Goal: Task Accomplishment & Management: Manage account settings

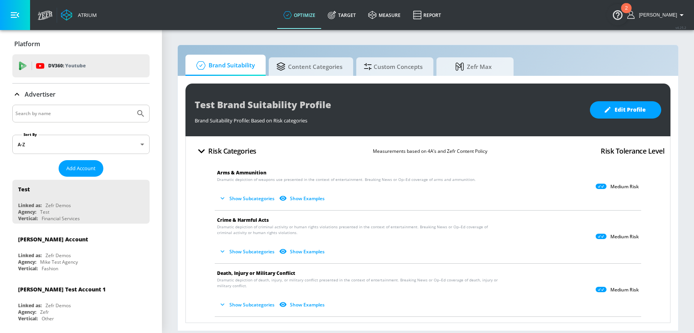
click at [45, 114] on input "Search by name" at bounding box center [73, 114] width 117 height 10
type input "us navy"
click at [132, 105] on button "Submit Search" at bounding box center [140, 113] width 17 height 17
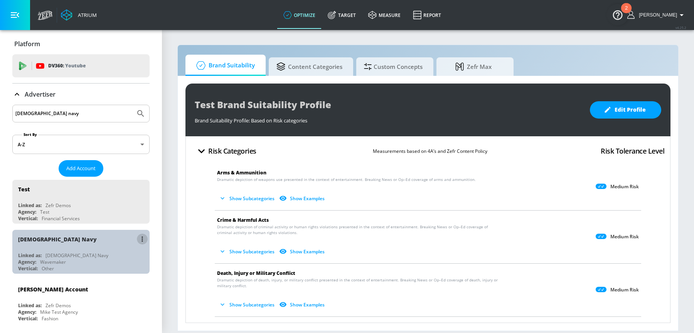
click at [143, 238] on button "list of Advertiser" at bounding box center [142, 239] width 11 height 11
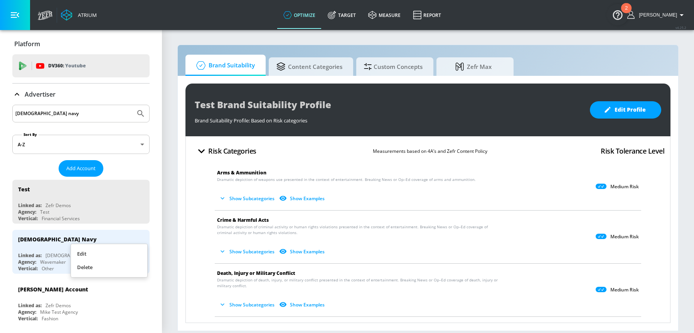
click at [168, 226] on div at bounding box center [347, 166] width 694 height 333
click at [77, 171] on span "Add Account" at bounding box center [80, 168] width 29 height 9
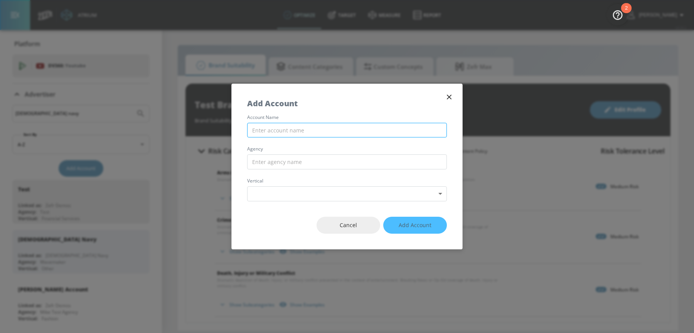
click at [322, 130] on input "text" at bounding box center [347, 130] width 200 height 15
type input "US Navy - Copilot"
click at [313, 161] on input "text" at bounding box center [347, 162] width 200 height 15
type input "A"
type input "Wavemaker"
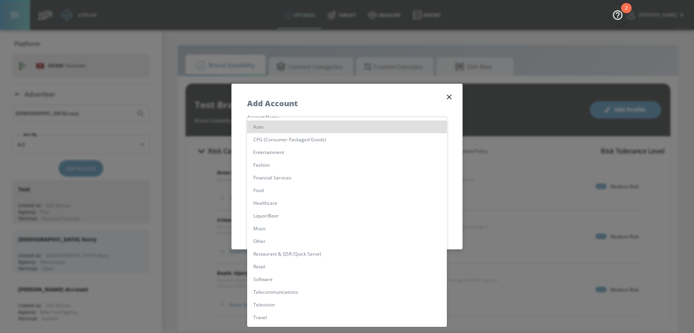
click at [287, 191] on body "Atrium optimize Target measure Report optimize Target measure Report v 4.25.2 S…" at bounding box center [347, 166] width 694 height 333
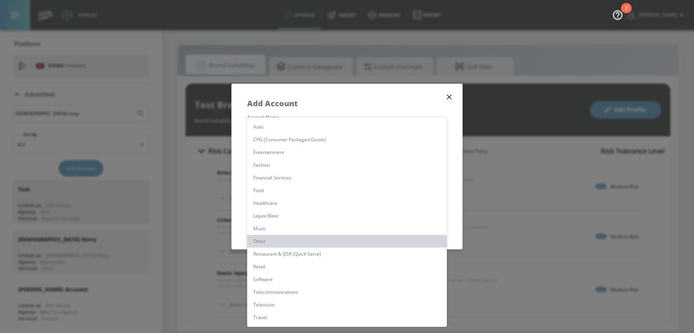
click at [267, 241] on li "Other" at bounding box center [347, 241] width 200 height 13
type input "[object Object]"
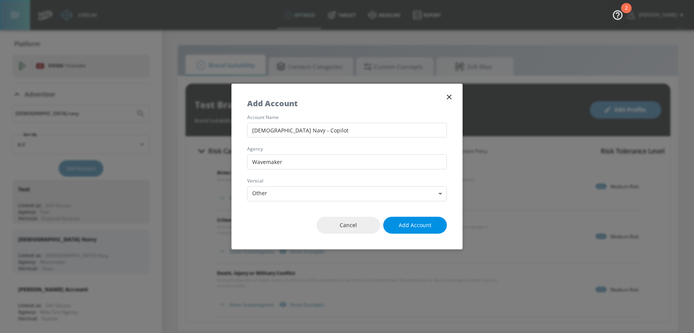
click at [415, 221] on span "Add Account" at bounding box center [414, 226] width 33 height 10
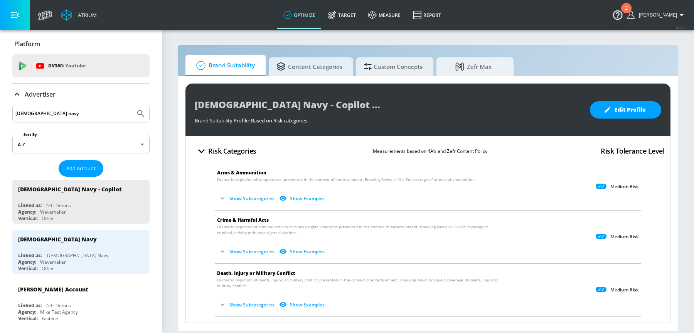
click at [600, 187] on icon at bounding box center [600, 186] width 11 height 5
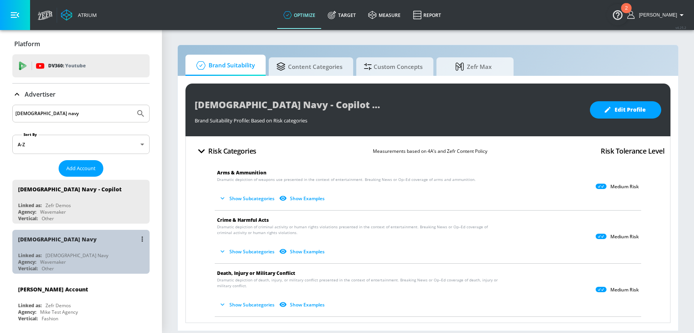
click at [74, 249] on div "US Navy Linked as: US Navy Agency: Wavemaker Vertical: Other" at bounding box center [80, 252] width 137 height 44
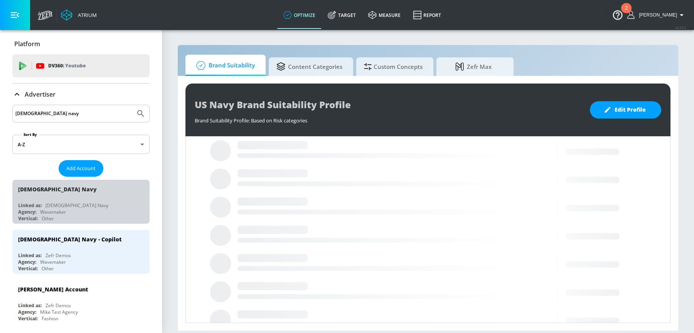
click at [141, 187] on button "list of Advertiser" at bounding box center [142, 189] width 11 height 11
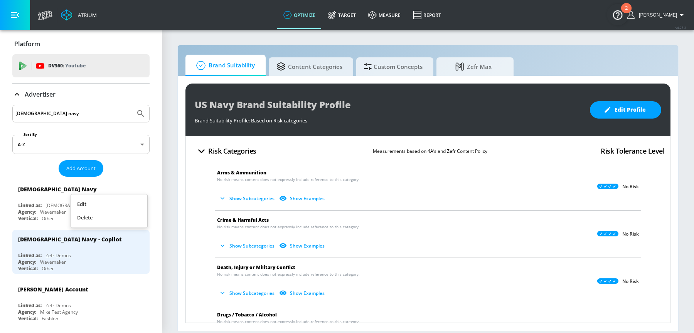
click at [38, 193] on div at bounding box center [347, 166] width 694 height 333
click at [50, 250] on div "US Navy - Copilot Linked as: Zefr Demos Agency: Wavemaker Vertical: Other" at bounding box center [80, 252] width 137 height 44
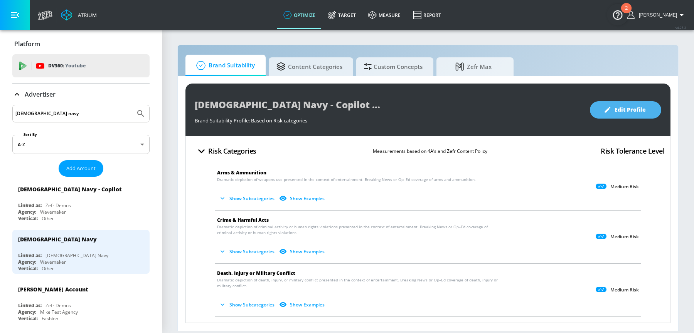
click at [627, 111] on span "Edit Profile" at bounding box center [625, 110] width 40 height 10
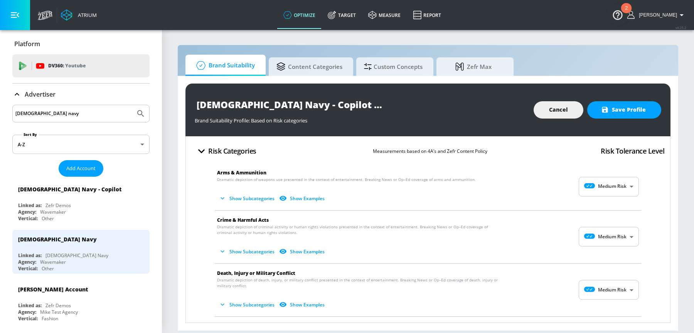
click at [621, 183] on body "Atrium optimize Target measure Report optimize Target measure Report v 4.25.2 S…" at bounding box center [347, 166] width 694 height 333
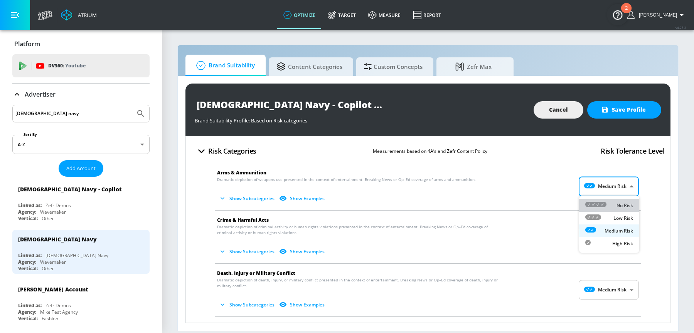
click at [618, 202] on p "No Risk" at bounding box center [624, 205] width 17 height 7
type input "MINIMAL"
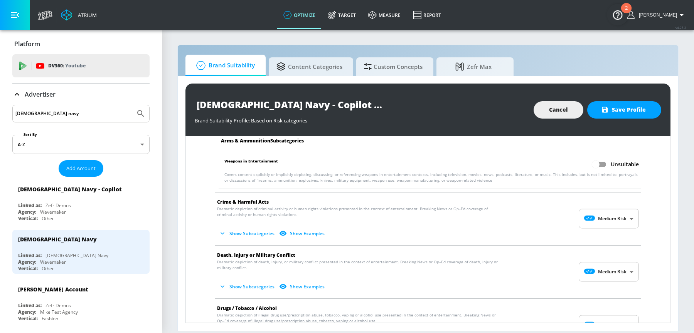
scroll to position [101, 0]
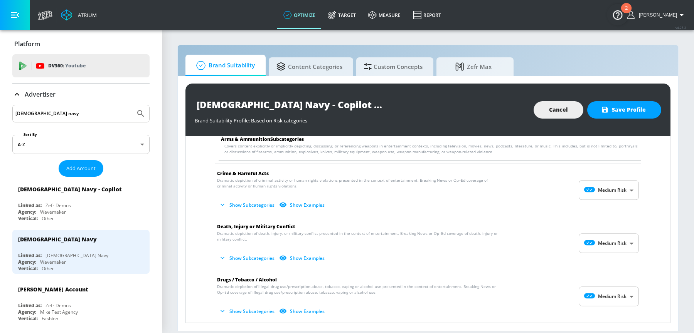
click at [603, 188] on body "Atrium optimize Target measure Report optimize Target measure Report v 4.25.2 S…" at bounding box center [347, 166] width 694 height 333
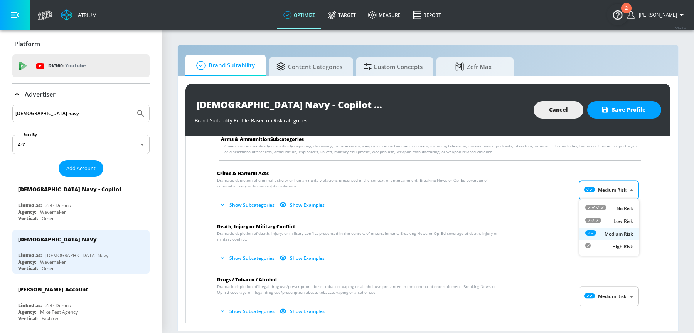
click at [607, 201] on ul "No Risk Low Risk Medium Risk High Risk" at bounding box center [609, 227] width 60 height 57
click at [609, 210] on div "No Risk" at bounding box center [609, 209] width 48 height 8
type input "MINIMAL"
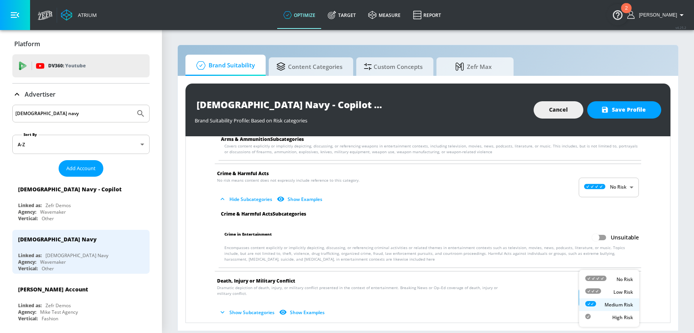
click at [613, 299] on body "Atrium optimize Target measure Report optimize Target measure Report v 4.25.2 S…" at bounding box center [347, 166] width 694 height 333
click at [614, 280] on div "No Risk" at bounding box center [609, 280] width 48 height 8
type input "MINIMAL"
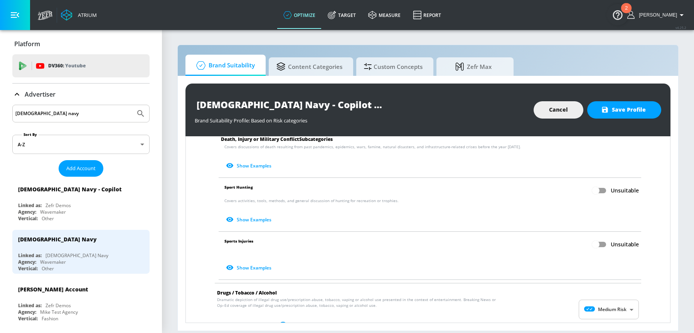
scroll to position [367, 0]
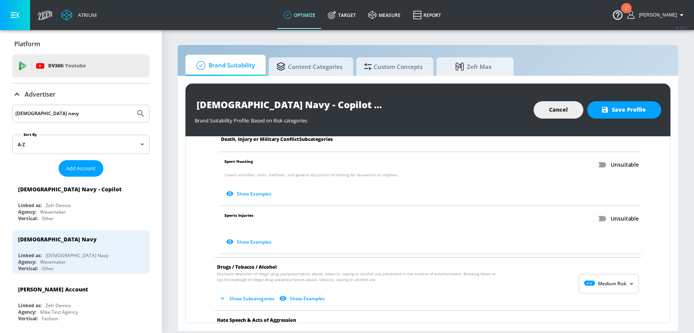
click at [596, 282] on body "Atrium optimize Target measure Report optimize Target measure Report v 4.25.2 S…" at bounding box center [347, 166] width 694 height 333
click at [613, 280] on div "No Risk" at bounding box center [609, 280] width 48 height 8
type input "MINIMAL"
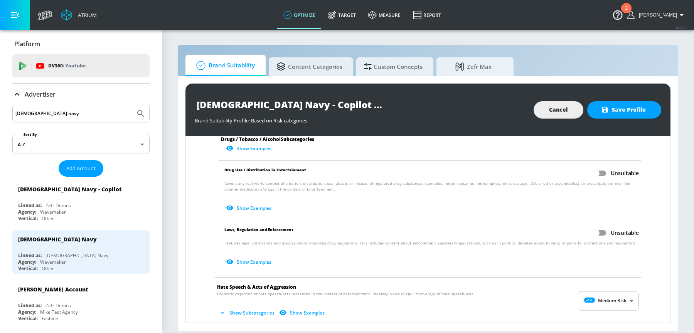
scroll to position [640, 0]
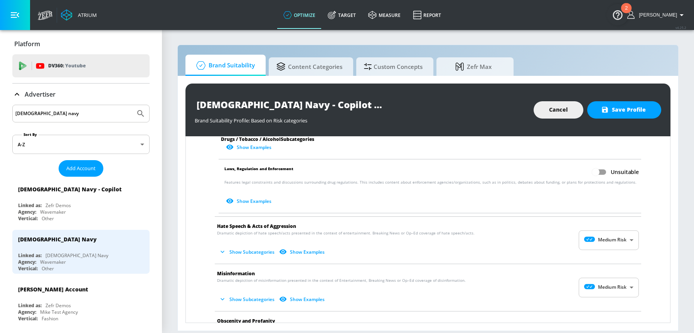
click at [606, 239] on body "Atrium optimize Target measure Report optimize Target measure Report v 4.25.2 S…" at bounding box center [347, 166] width 694 height 333
click at [617, 253] on div "No Risk" at bounding box center [609, 257] width 48 height 8
type input "MINIMAL"
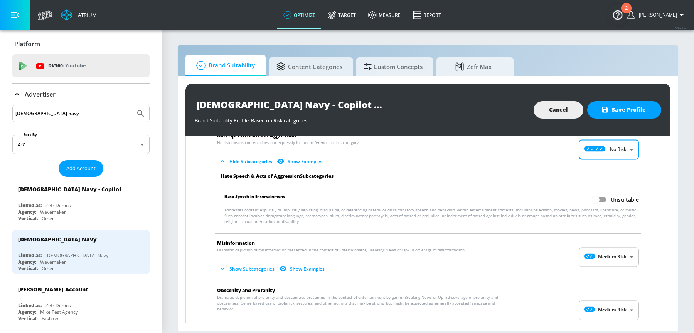
scroll to position [741, 0]
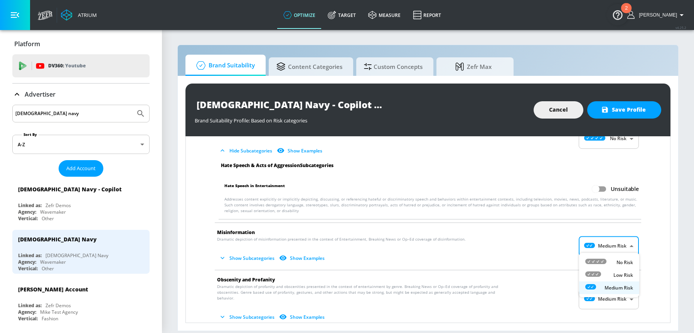
click at [618, 239] on body "Atrium optimize Target measure Report optimize Target measure Report v 4.25.2 S…" at bounding box center [347, 166] width 694 height 333
click at [617, 263] on p "No Risk" at bounding box center [624, 262] width 17 height 7
type input "MINIMAL"
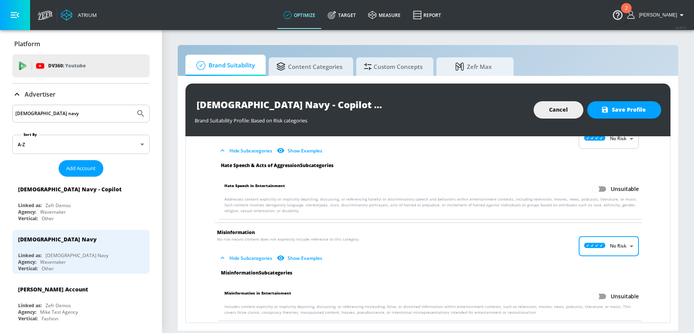
scroll to position [835, 0]
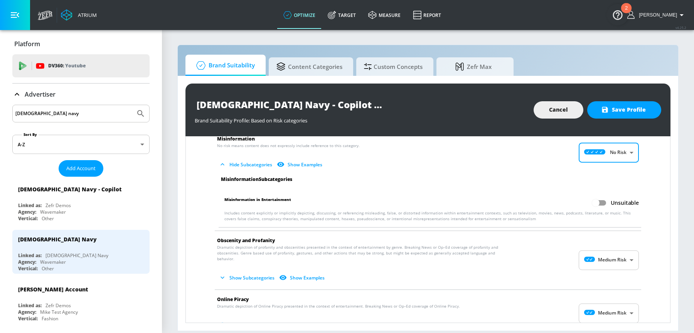
click at [615, 254] on body "Atrium optimize Target measure Report optimize Target measure Report v 4.25.2 S…" at bounding box center [347, 166] width 694 height 333
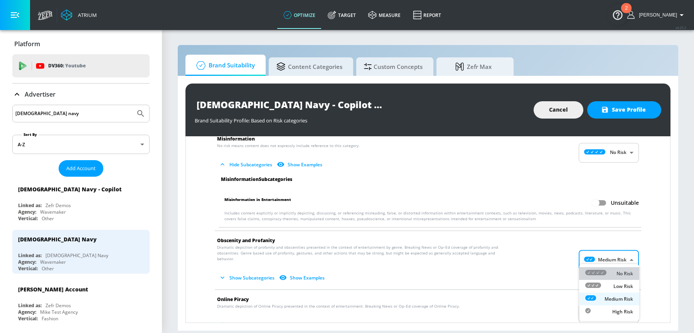
click at [622, 271] on p "No Risk" at bounding box center [624, 273] width 17 height 7
type input "MINIMAL"
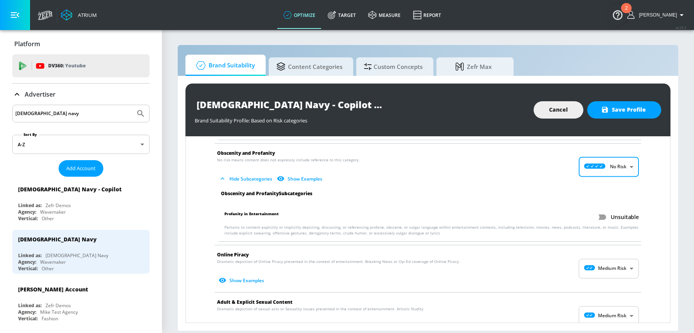
scroll to position [931, 0]
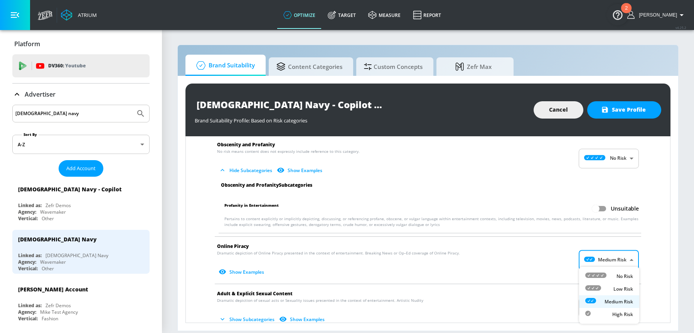
click at [627, 257] on body "Atrium optimize Target measure Report optimize Target measure Report v 4.25.2 S…" at bounding box center [347, 166] width 694 height 333
click at [604, 276] on icon at bounding box center [595, 275] width 21 height 5
type input "MINIMAL"
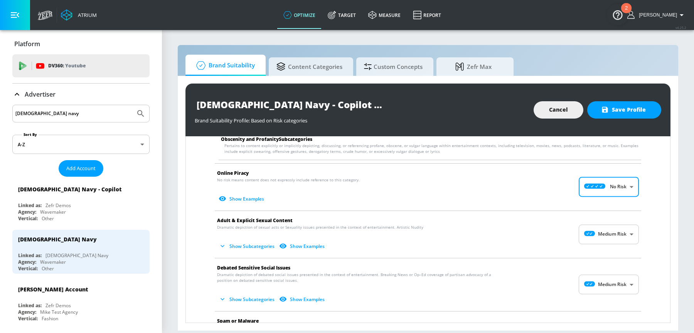
scroll to position [1020, 0]
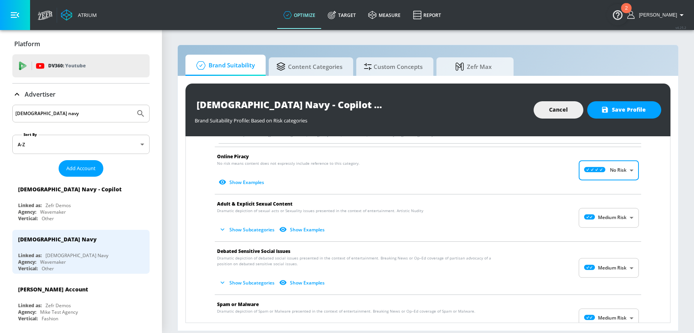
click at [601, 208] on body "Atrium optimize Target measure Report optimize Target measure Report v 4.25.2 S…" at bounding box center [347, 166] width 694 height 333
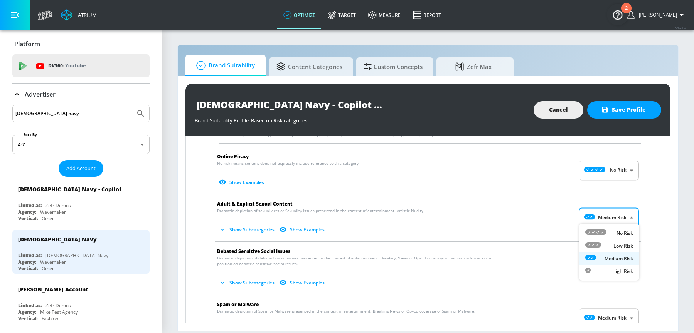
click at [618, 235] on p "No Risk" at bounding box center [624, 233] width 17 height 7
type input "MINIMAL"
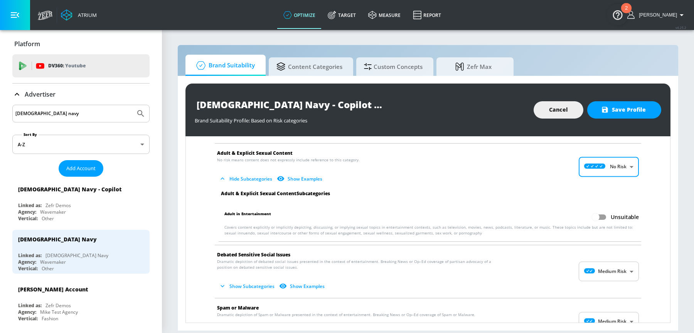
scroll to position [1135, 0]
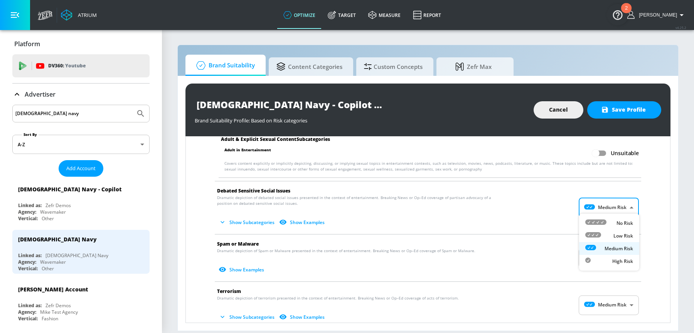
click at [624, 198] on body "Atrium optimize Target measure Report optimize Target measure Report v 4.25.2 S…" at bounding box center [347, 166] width 694 height 333
click at [618, 221] on p "No Risk" at bounding box center [624, 223] width 17 height 7
type input "MINIMAL"
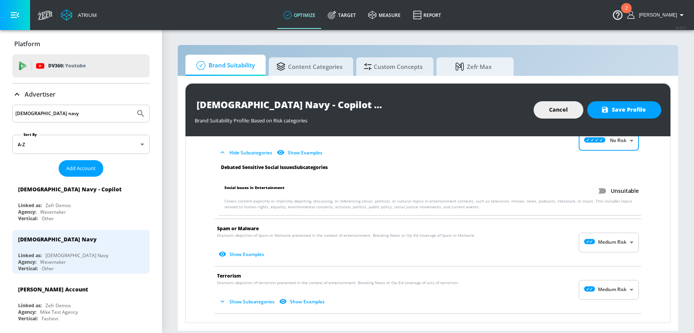
scroll to position [1208, 0]
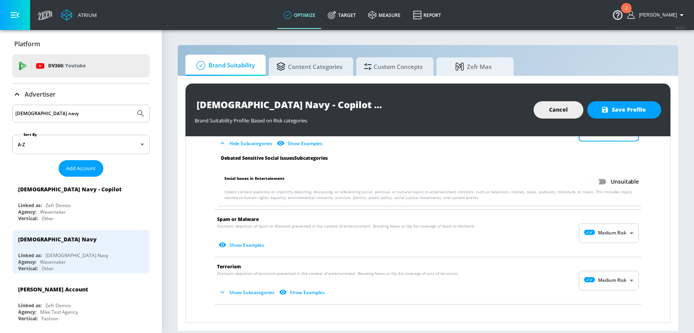
click at [632, 234] on body "Atrium optimize Target measure Report optimize Target measure Report v 4.25.2 S…" at bounding box center [347, 166] width 694 height 333
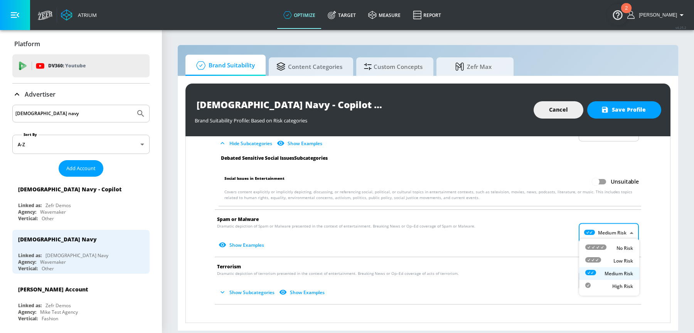
click at [620, 250] on p "No Risk" at bounding box center [624, 248] width 17 height 7
type input "MINIMAL"
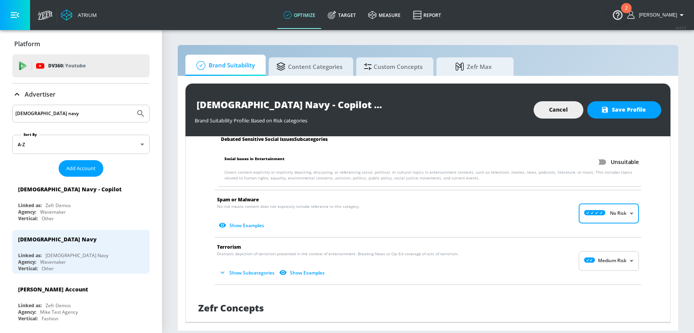
scroll to position [1252, 0]
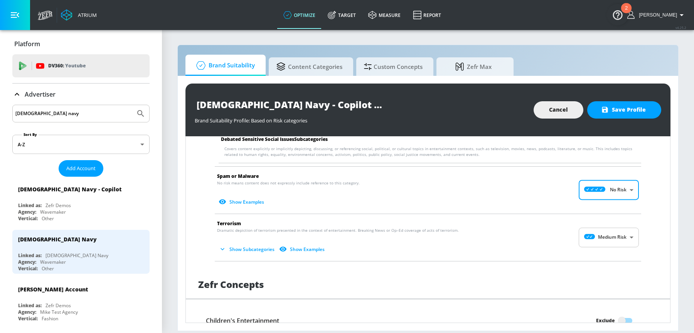
click at [618, 225] on body "Atrium optimize Target measure Report optimize Target measure Report v 4.25.2 S…" at bounding box center [347, 166] width 694 height 333
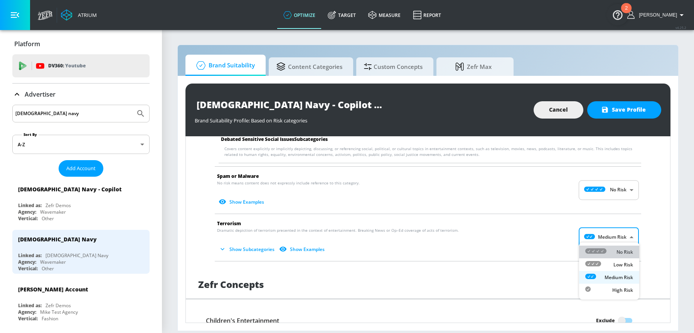
click at [610, 251] on div "No Risk" at bounding box center [609, 252] width 48 height 8
type input "MINIMAL"
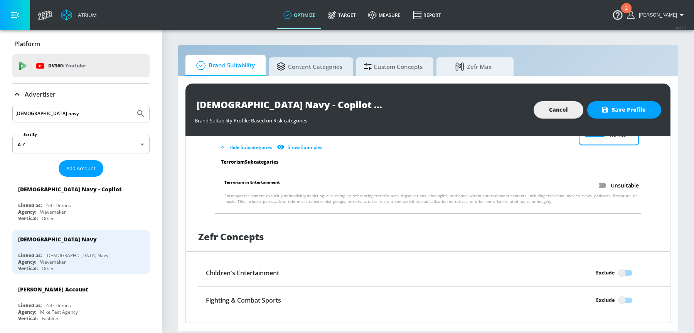
scroll to position [1375, 0]
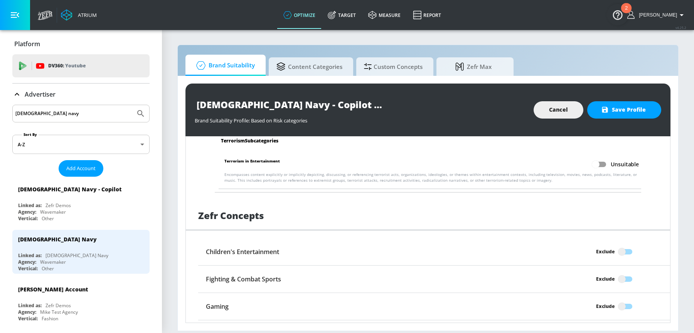
click at [620, 245] on input "Exclude" at bounding box center [622, 252] width 44 height 15
checkbox input "true"
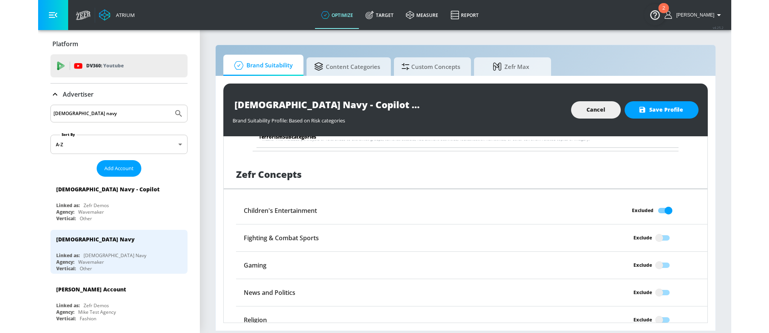
scroll to position [1445, 0]
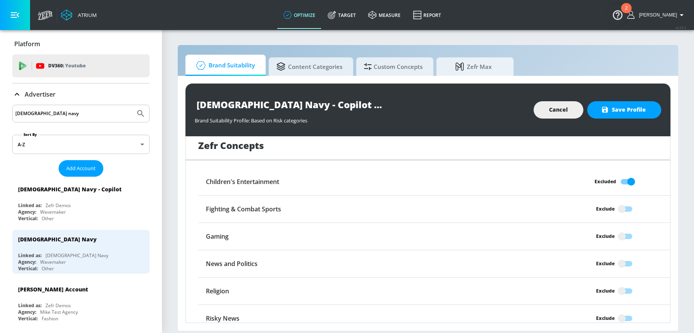
click at [621, 257] on input "Exclude" at bounding box center [622, 264] width 44 height 15
checkbox input "true"
click at [622, 287] on input "Exclude" at bounding box center [622, 291] width 44 height 15
checkbox input "true"
click at [624, 311] on input "Exclude" at bounding box center [622, 318] width 44 height 15
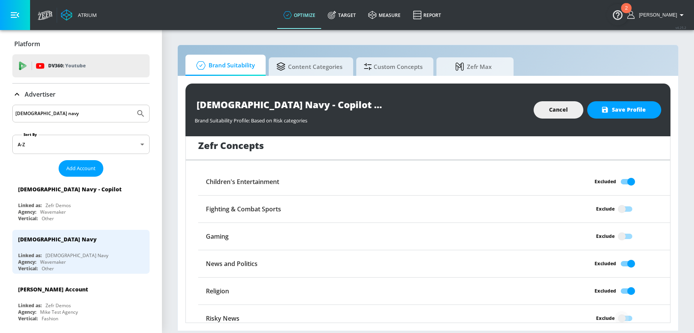
checkbox input "true"
click at [627, 110] on span "Save Profile" at bounding box center [623, 110] width 43 height 10
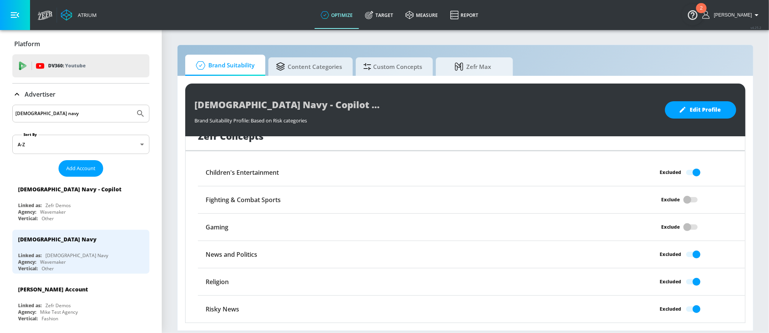
scroll to position [178, 0]
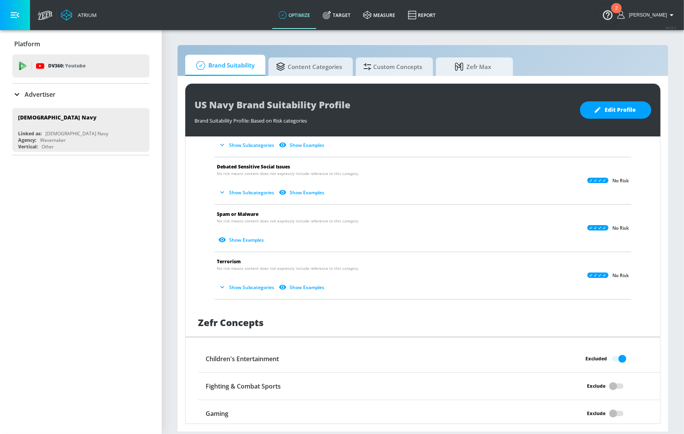
scroll to position [519, 0]
